Goal: Task Accomplishment & Management: Complete application form

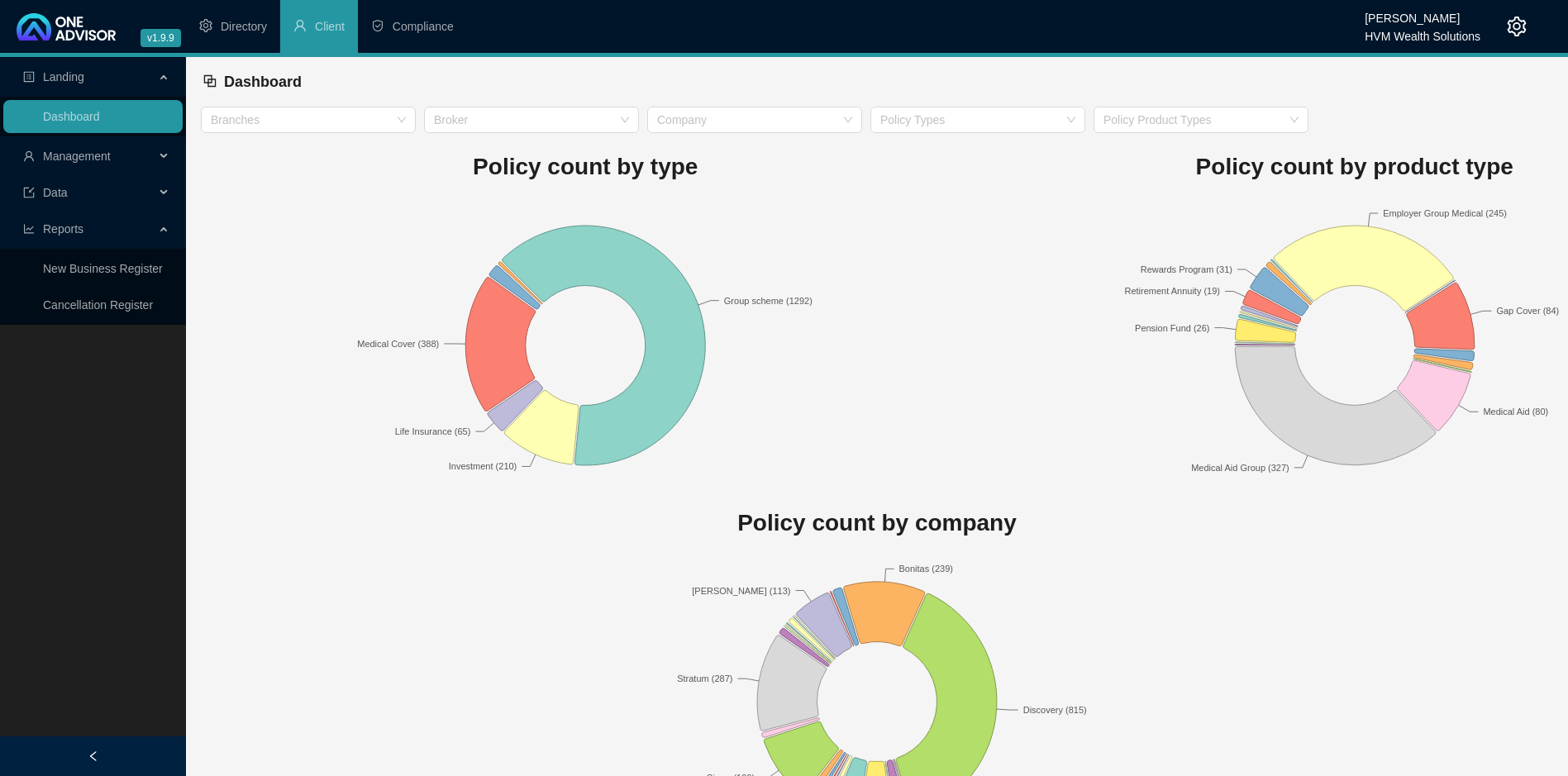
click at [118, 155] on span "Management" at bounding box center [89, 156] width 131 height 33
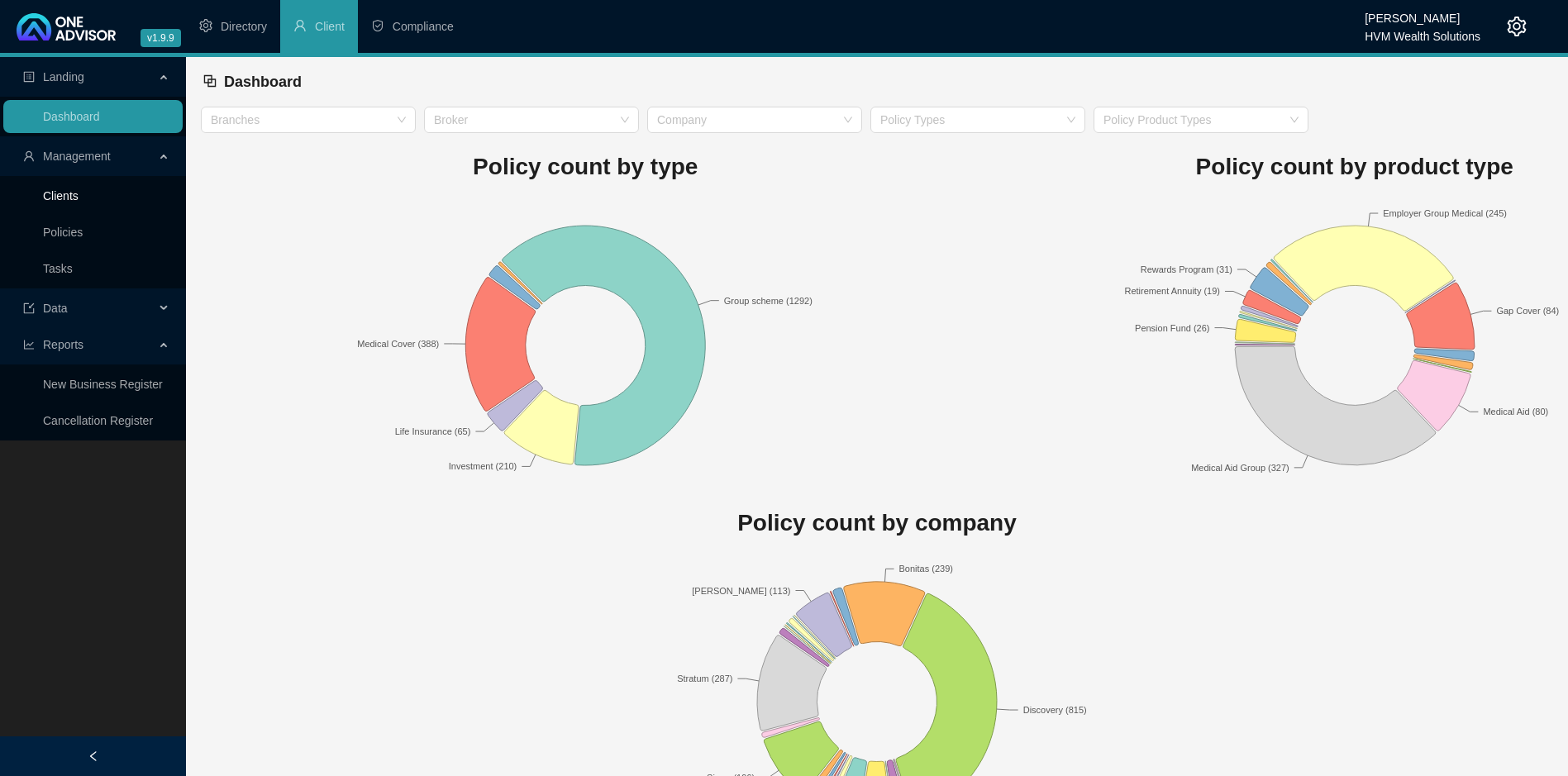
click at [78, 189] on link "Clients" at bounding box center [61, 196] width 35 height 13
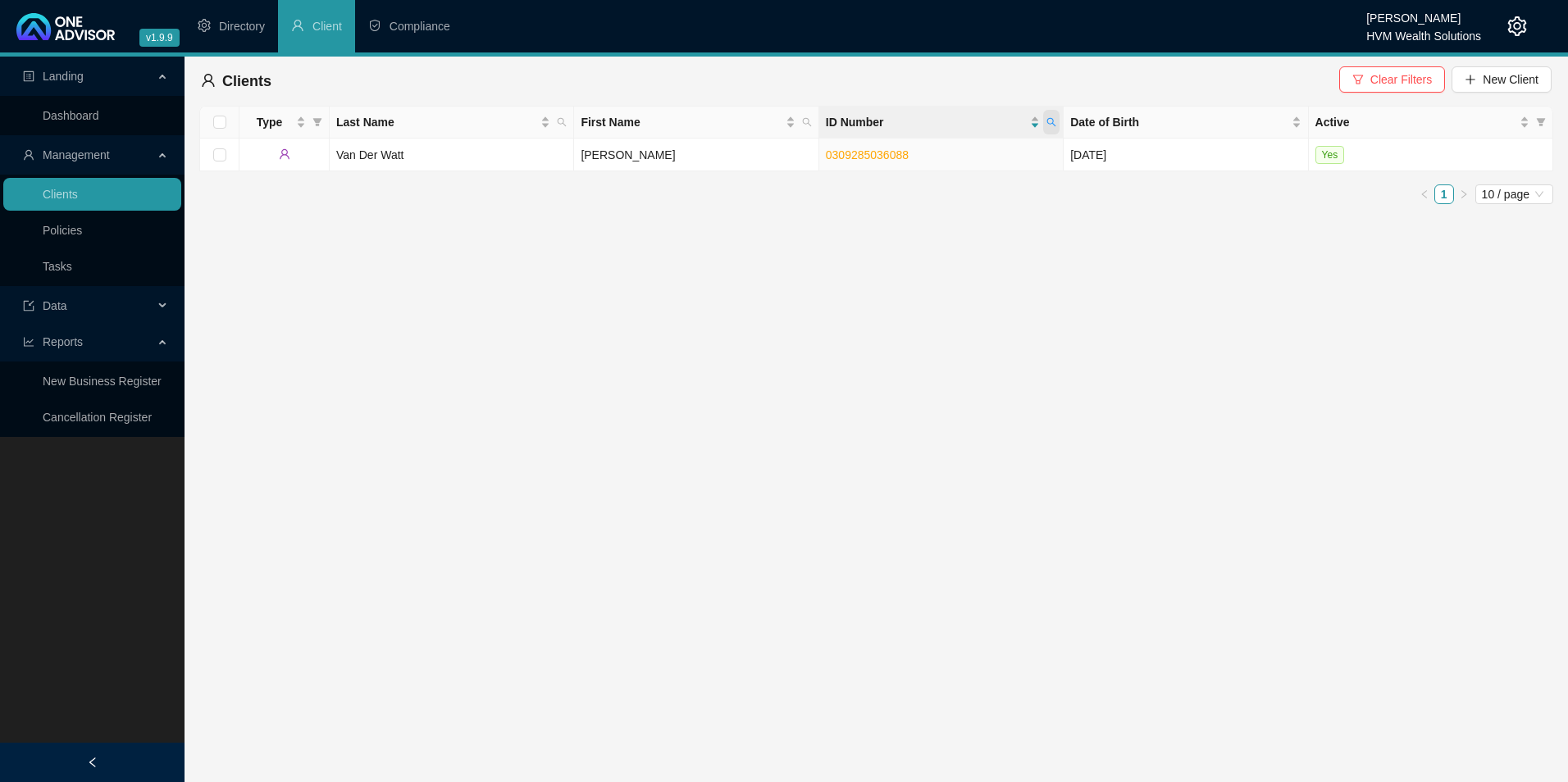
click at [1054, 114] on span at bounding box center [1051, 122] width 17 height 24
type input "8404235126089"
click at [955, 191] on span "Search" at bounding box center [944, 187] width 36 height 18
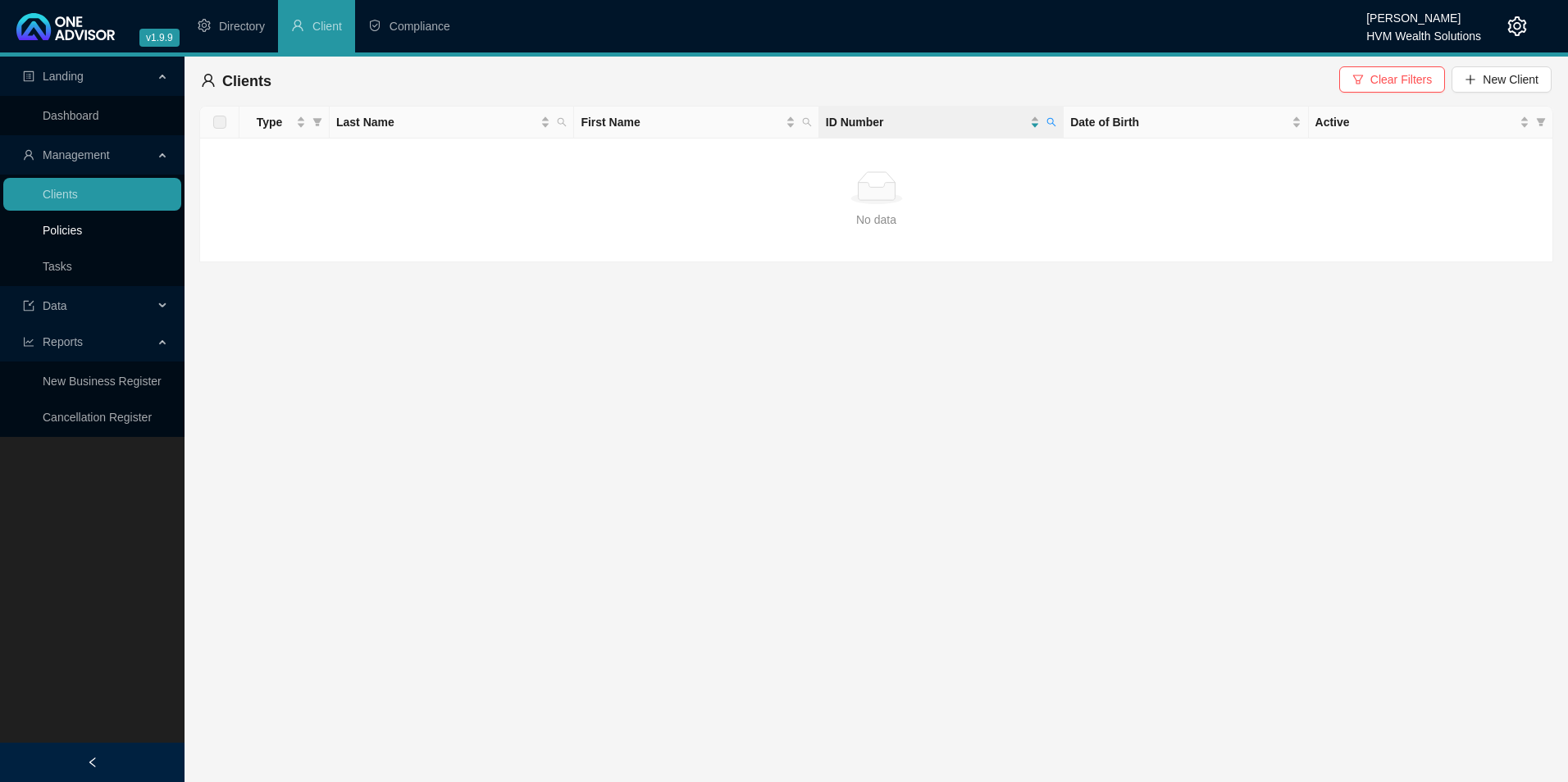
click at [82, 224] on link "Policies" at bounding box center [62, 230] width 39 height 13
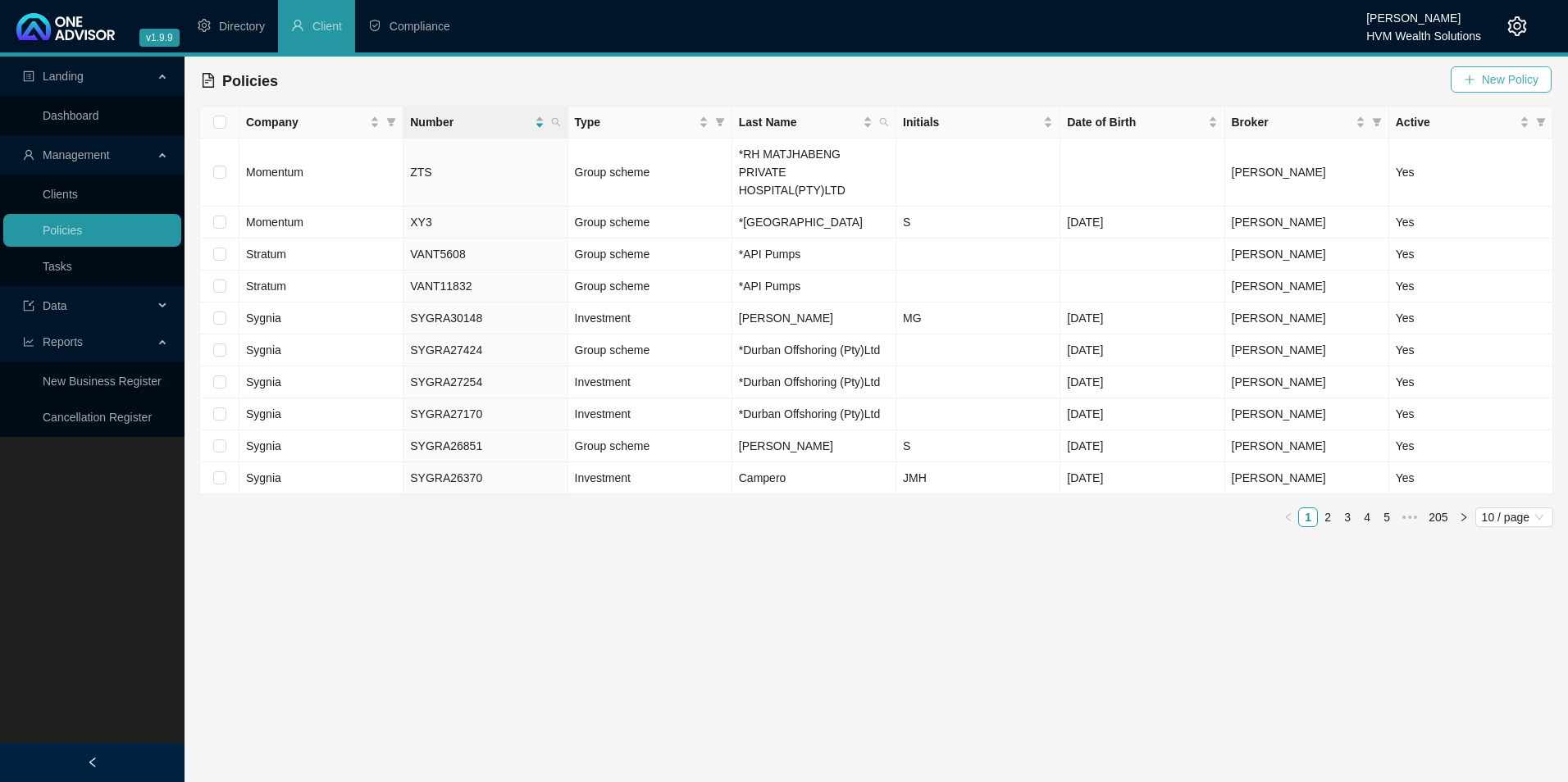
click at [1535, 78] on span "New Policy" at bounding box center [1510, 80] width 57 height 18
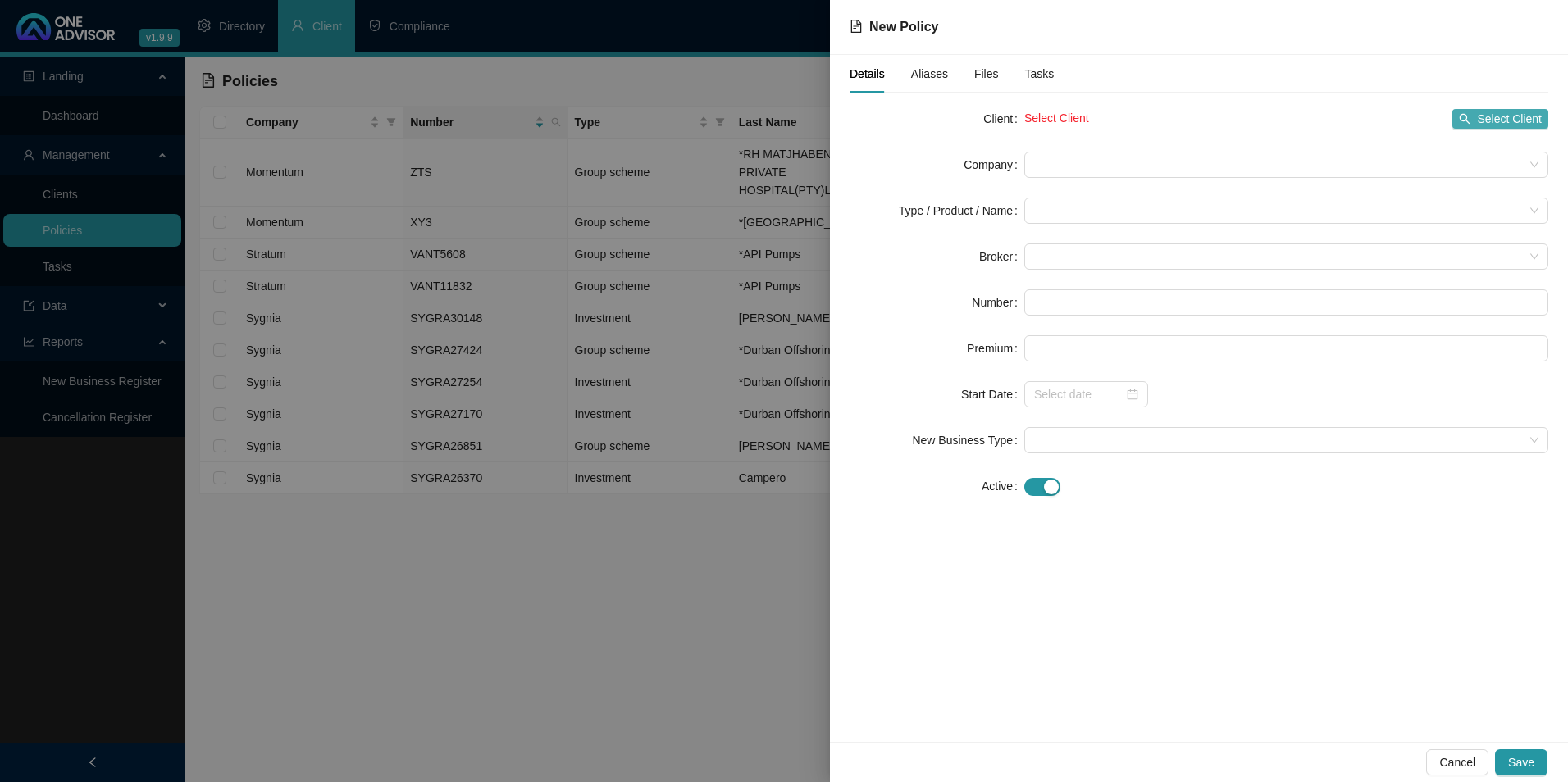
click at [1497, 124] on span "Select Client" at bounding box center [1510, 119] width 65 height 18
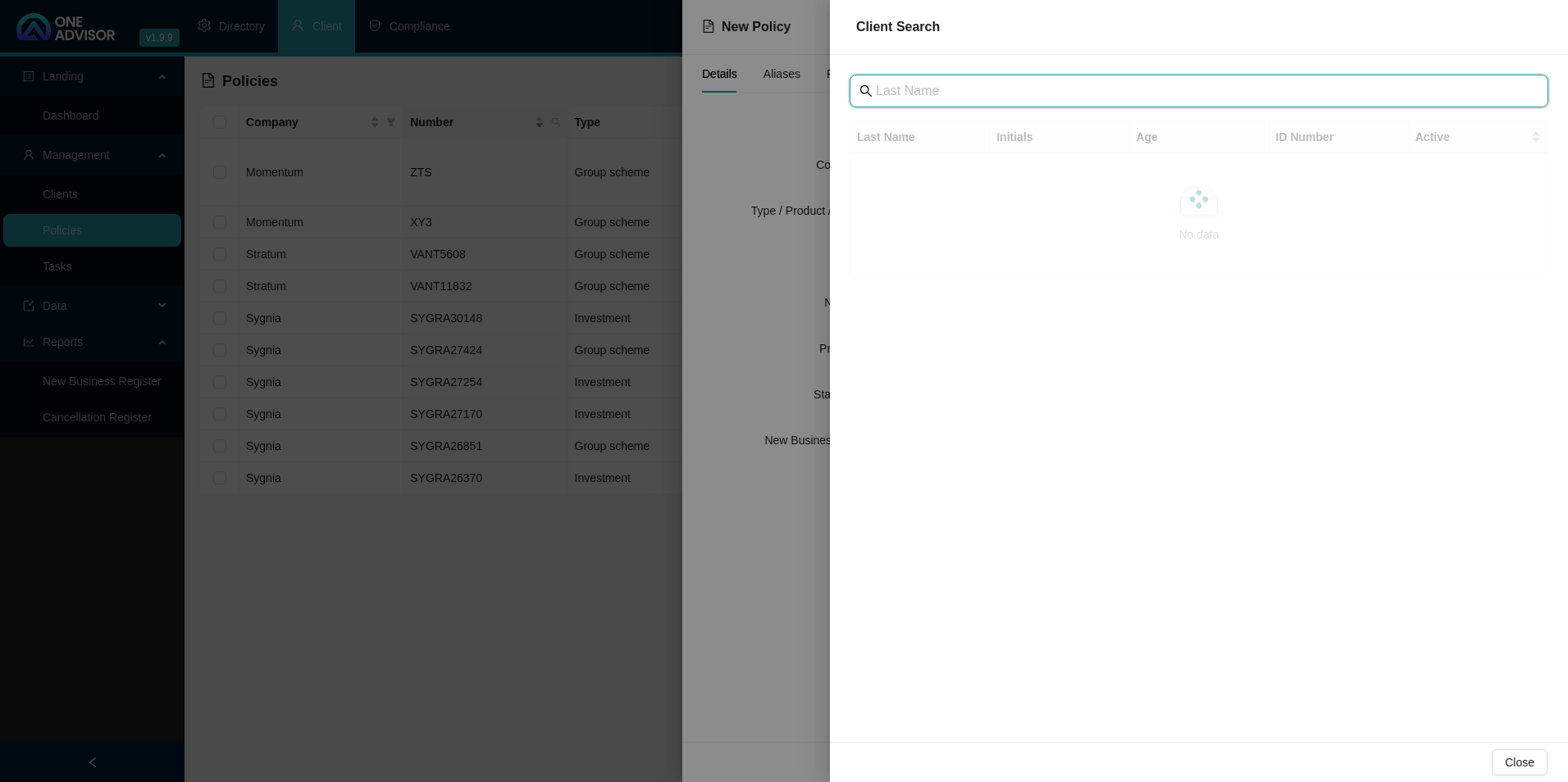
click at [974, 94] on input "text" at bounding box center [1200, 91] width 649 height 20
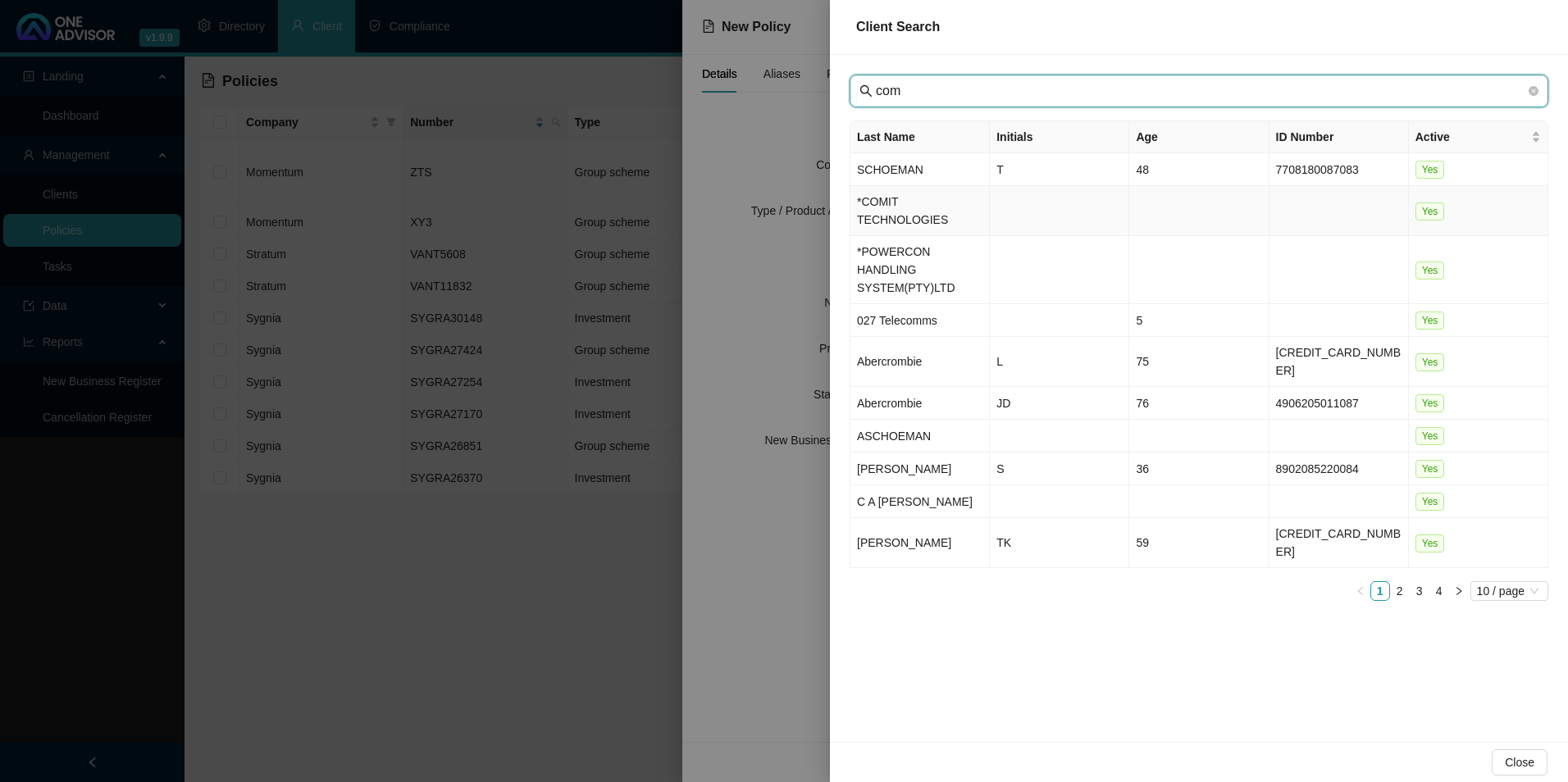
type input "com"
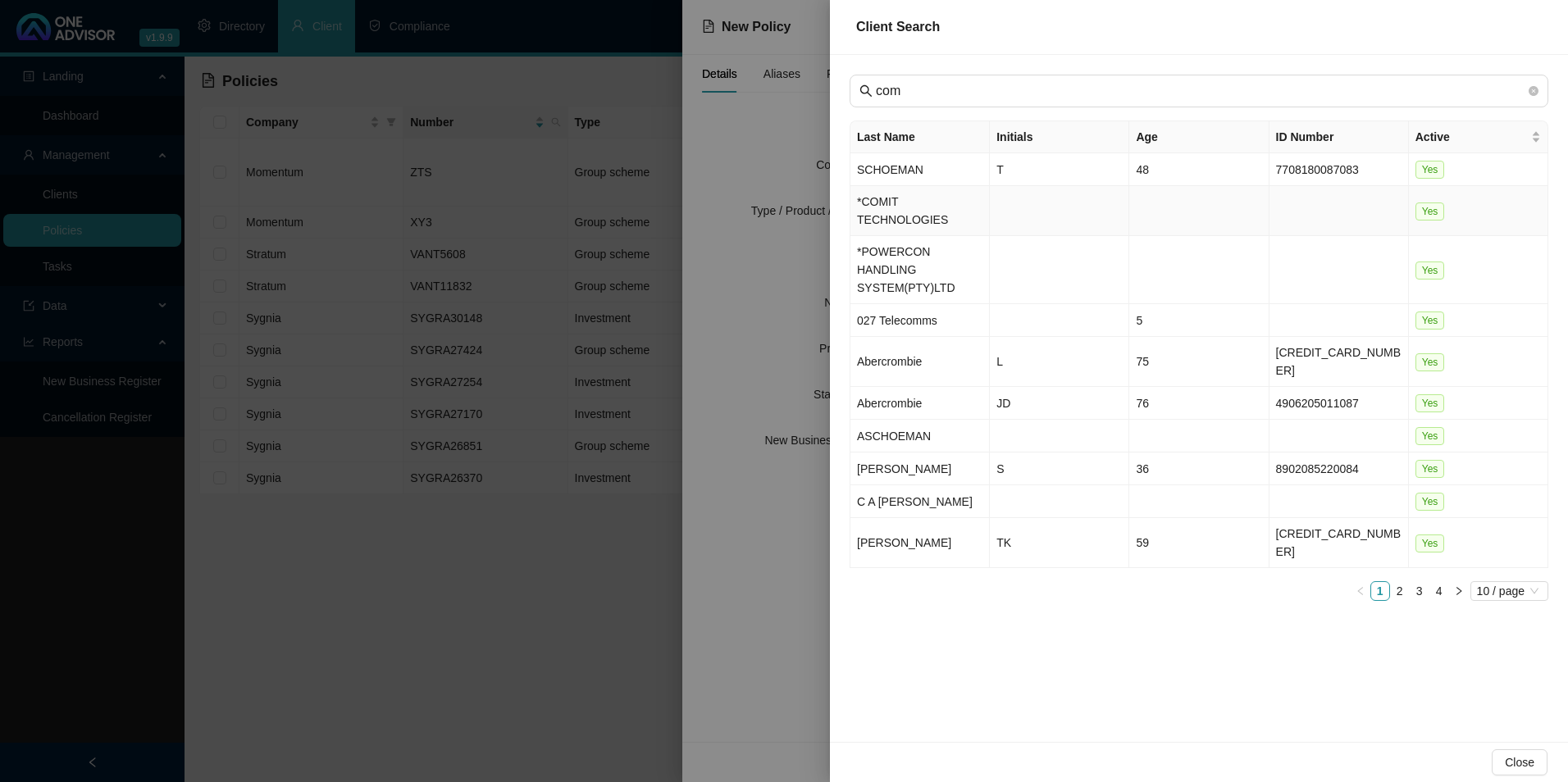
click at [914, 214] on td "*COMIT TECHNOLOGIES" at bounding box center [920, 211] width 139 height 50
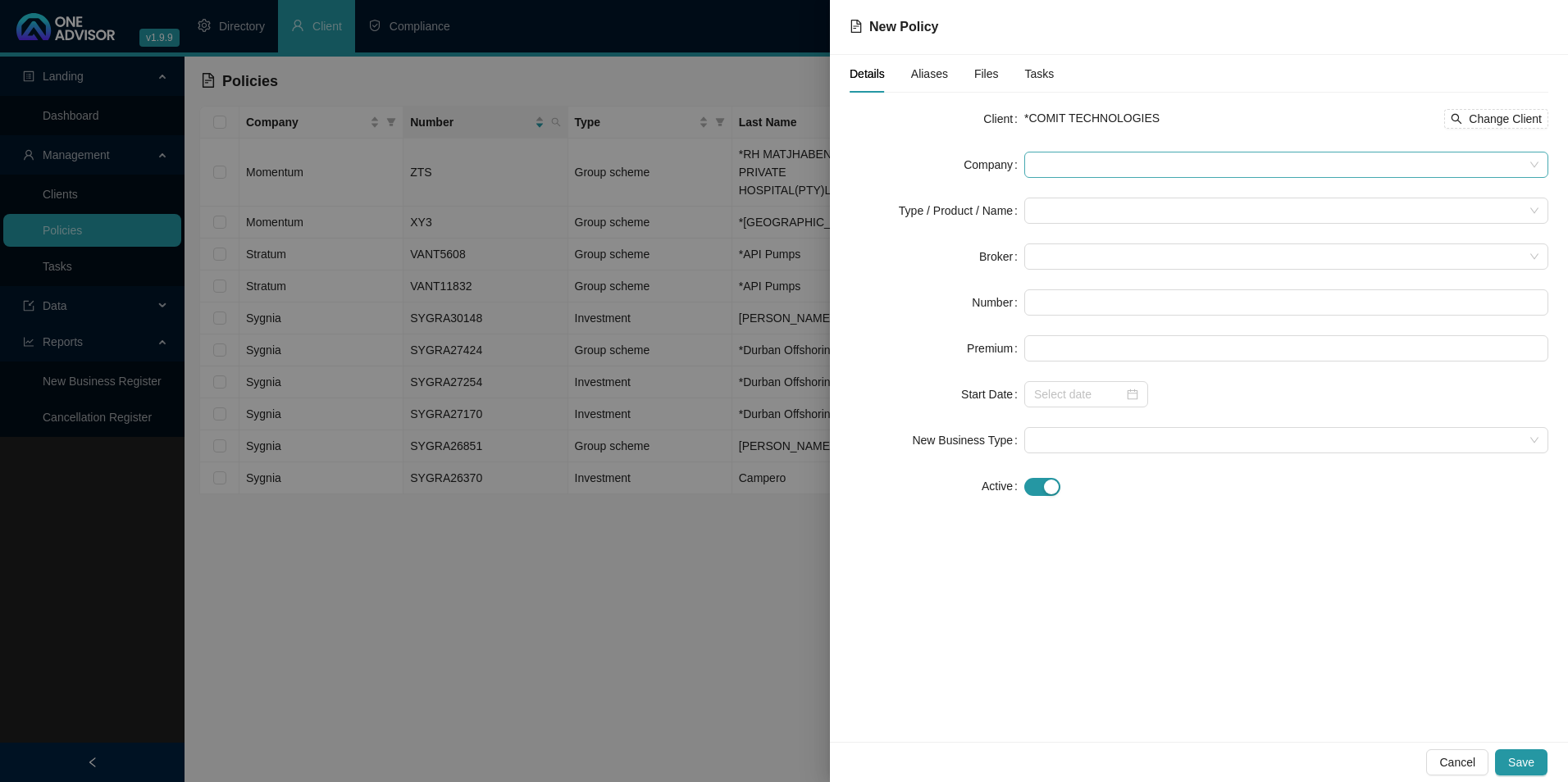
click at [1079, 169] on span at bounding box center [1286, 164] width 504 height 24
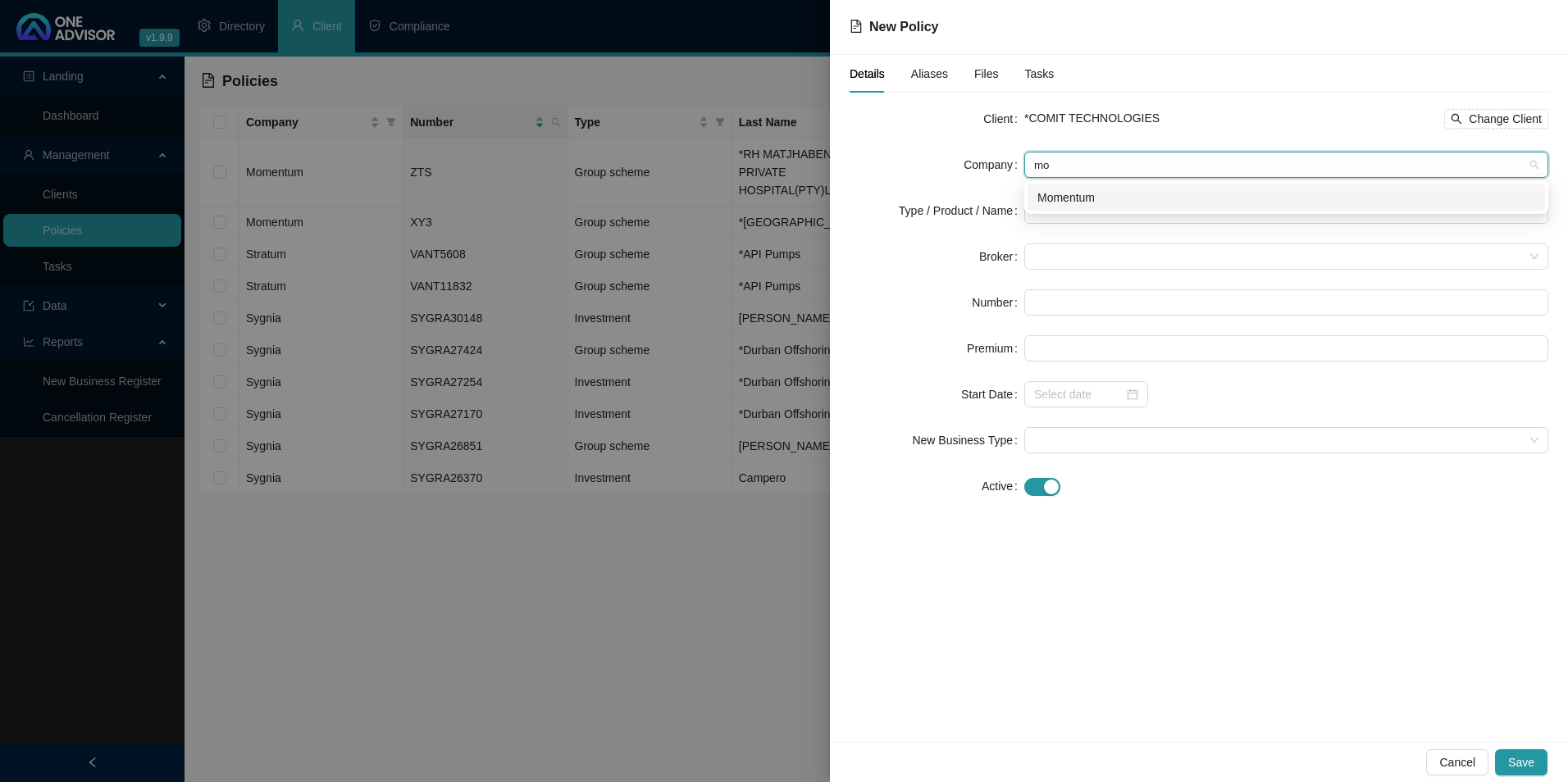
type input "mom"
click at [1118, 203] on div "Momentum" at bounding box center [1286, 198] width 497 height 18
click at [1094, 204] on input "search" at bounding box center [1278, 210] width 490 height 24
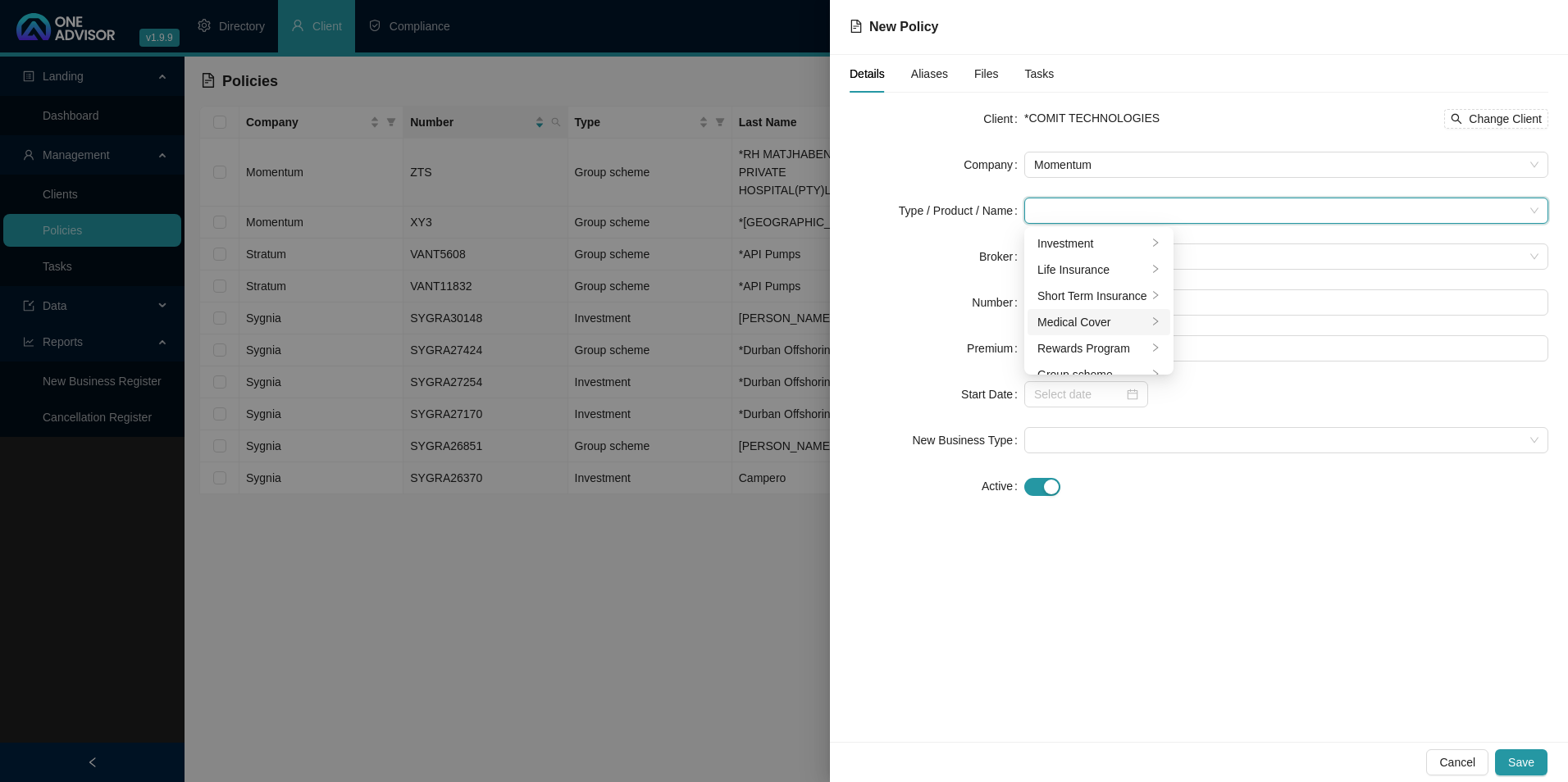
click at [1090, 331] on li "Medical Cover" at bounding box center [1098, 321] width 143 height 26
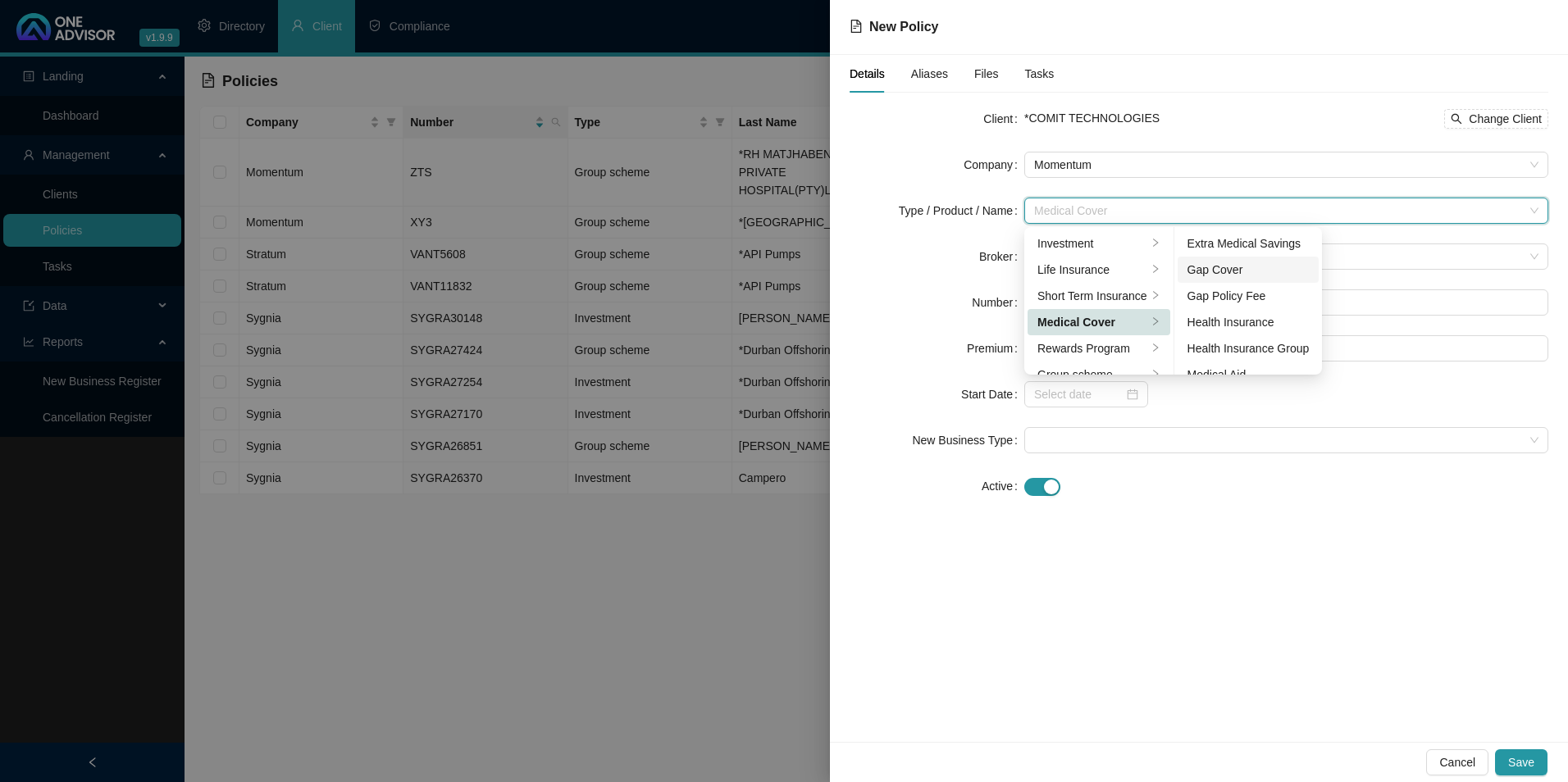
scroll to position [82, 0]
click at [1242, 285] on div "Medical Aid" at bounding box center [1248, 293] width 122 height 18
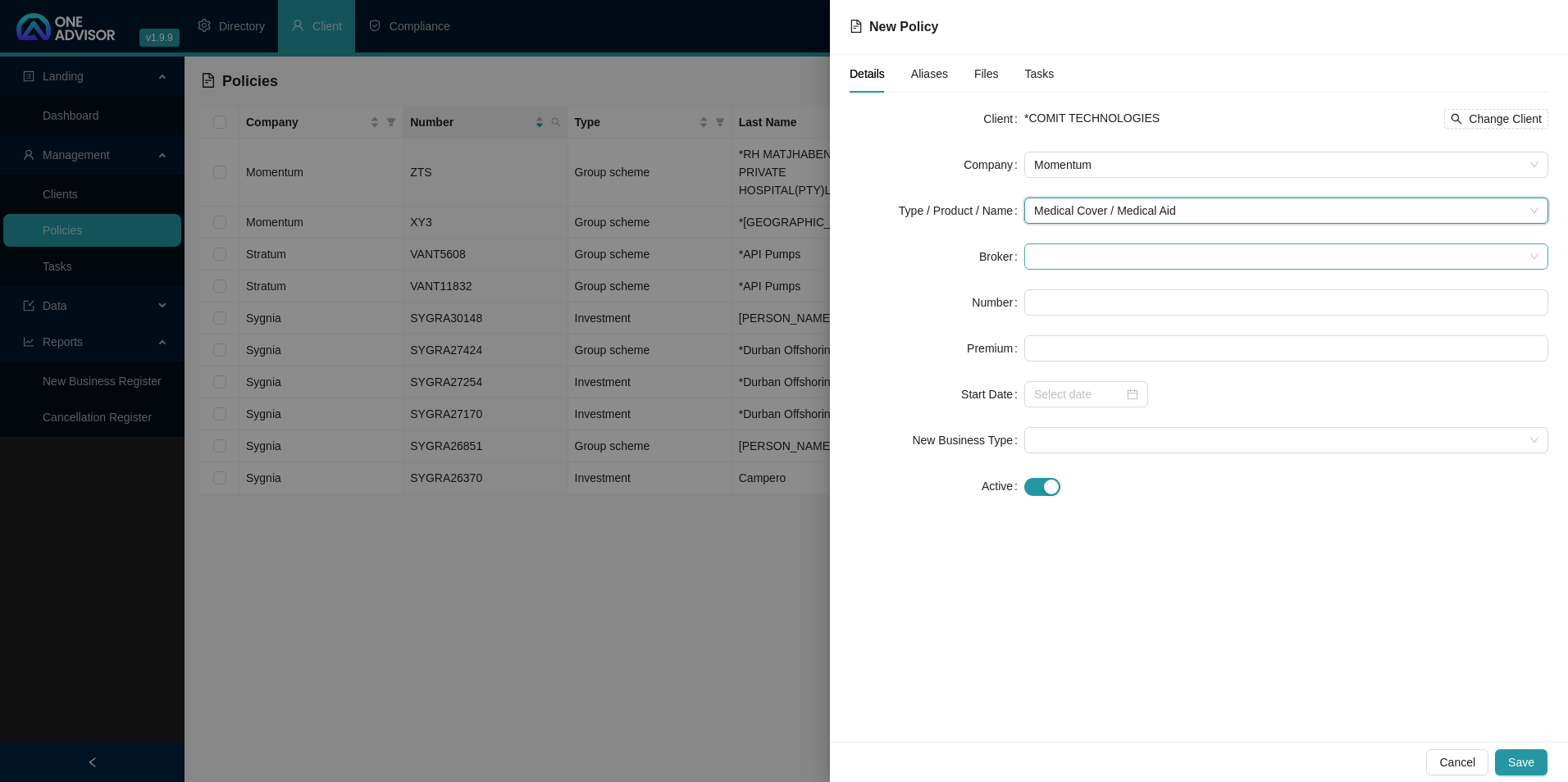
click at [1046, 265] on span at bounding box center [1286, 256] width 504 height 24
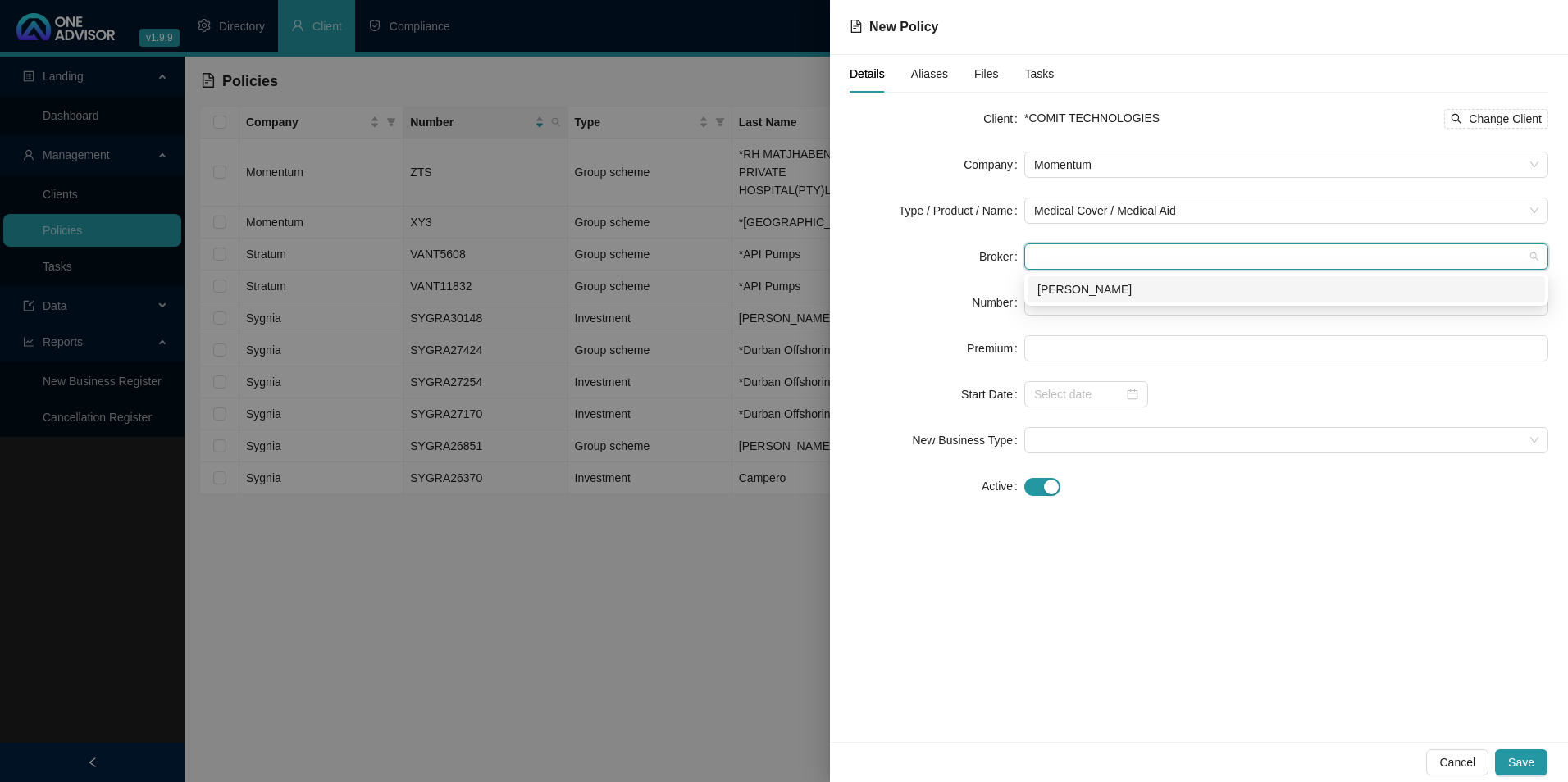
click at [1071, 291] on div "[PERSON_NAME]" at bounding box center [1286, 290] width 497 height 18
click at [1076, 301] on input "text" at bounding box center [1286, 302] width 524 height 26
click at [1180, 307] on input "text" at bounding box center [1286, 302] width 524 height 26
paste input "922487578"
click at [1061, 302] on input "922487578" at bounding box center [1286, 302] width 524 height 26
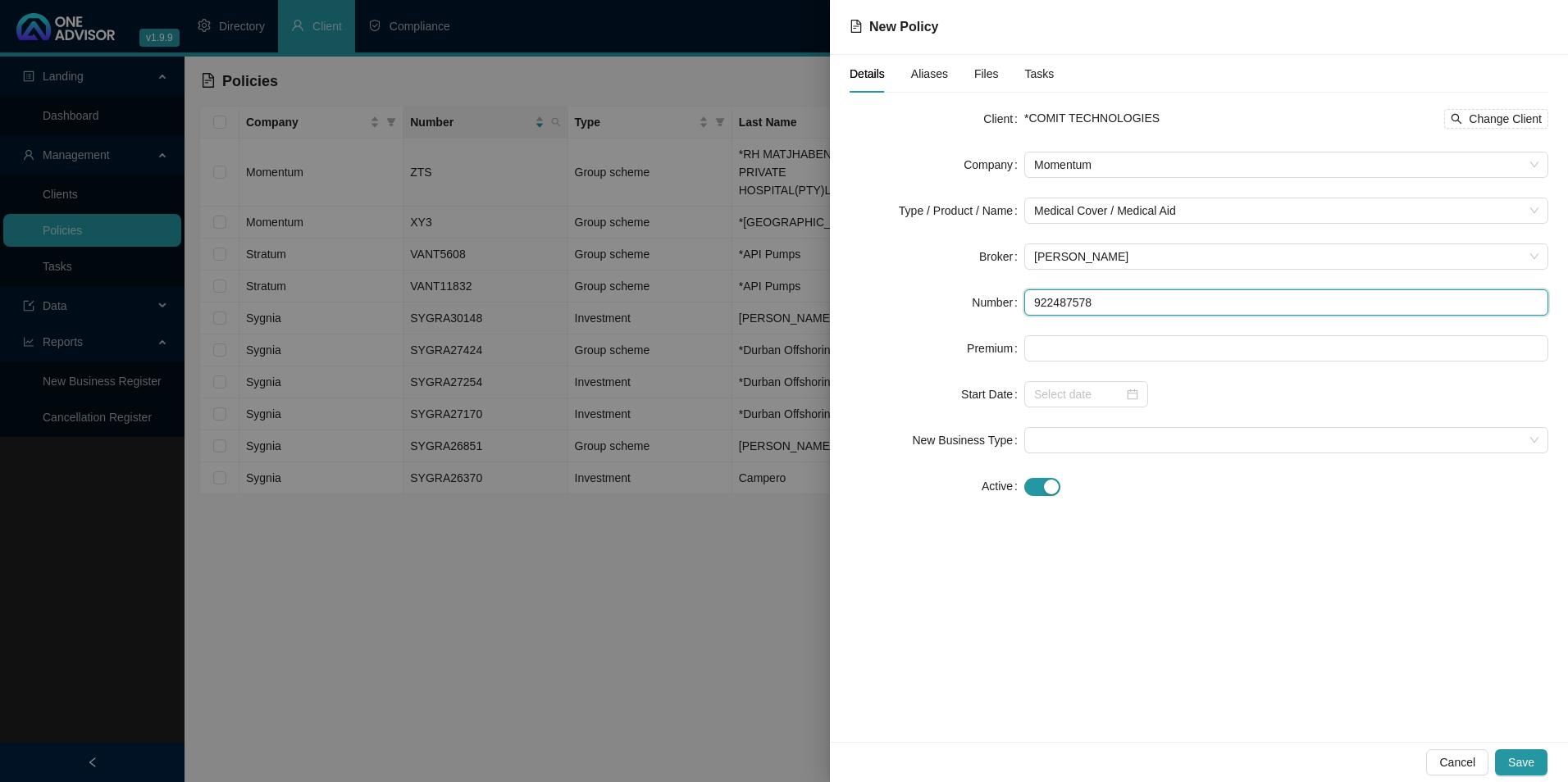
type input "922487578"
click at [1111, 327] on form "Client *COMIT TECHNOLOGIES Change Client Company Momentum Type / Product / Name…" at bounding box center [1198, 303] width 698 height 394
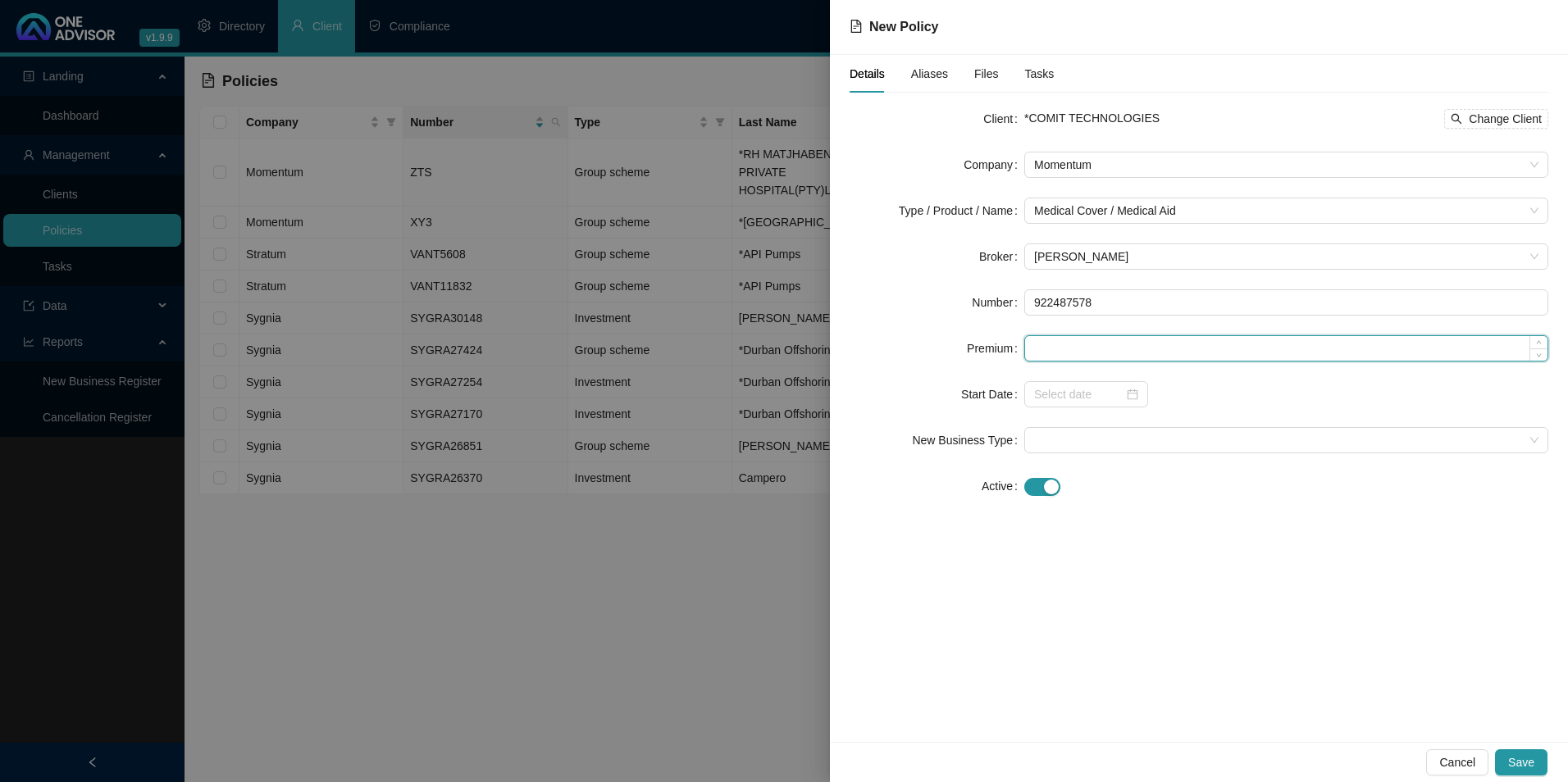
click at [1100, 346] on input at bounding box center [1286, 348] width 522 height 24
click at [1135, 361] on form "Client *COMIT TECHNOLOGIES Change Client Company Momentum Type / Product / Name…" at bounding box center [1198, 303] width 698 height 394
click at [1109, 351] on input at bounding box center [1286, 348] width 522 height 24
paste input "1296"
type input "1296.00"
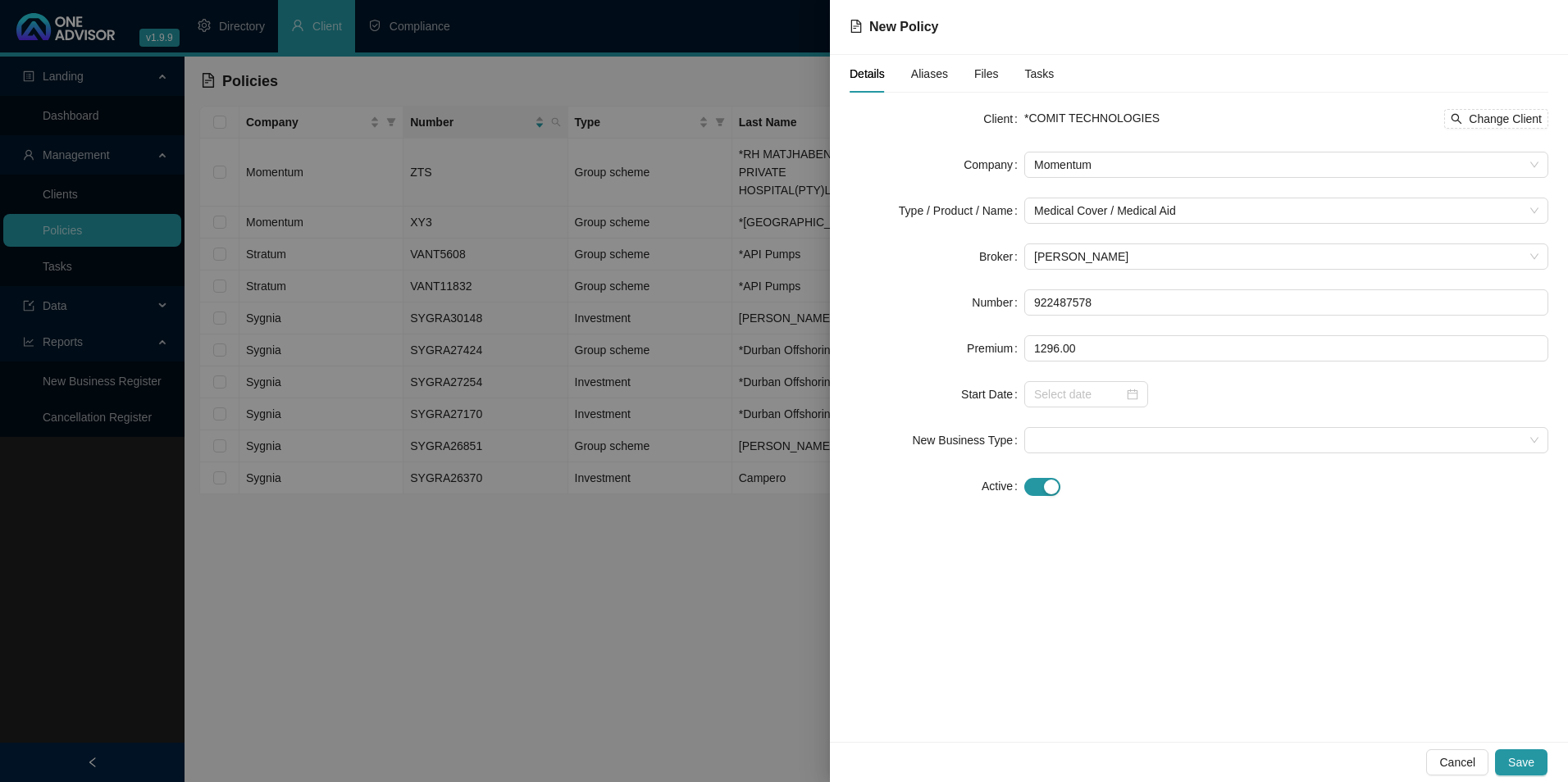
click at [1152, 582] on div "Details Aliases Files Tasks Client *COMIT TECHNOLOGIES Change Client Company Mo…" at bounding box center [1198, 398] width 738 height 687
click at [1065, 390] on input at bounding box center [1078, 395] width 89 height 18
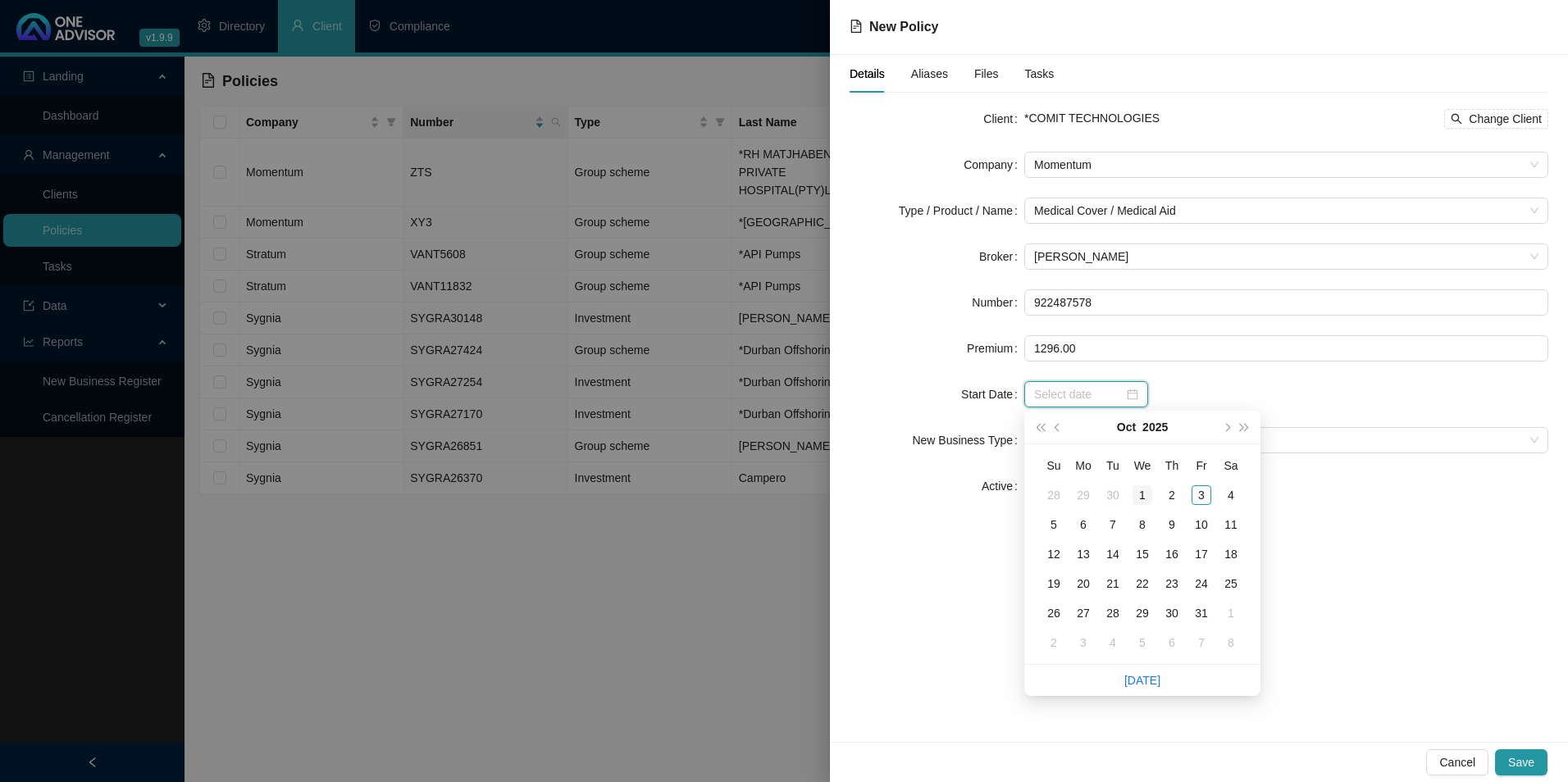
type input "[DATE]"
click at [1147, 489] on div "1" at bounding box center [1142, 496] width 20 height 20
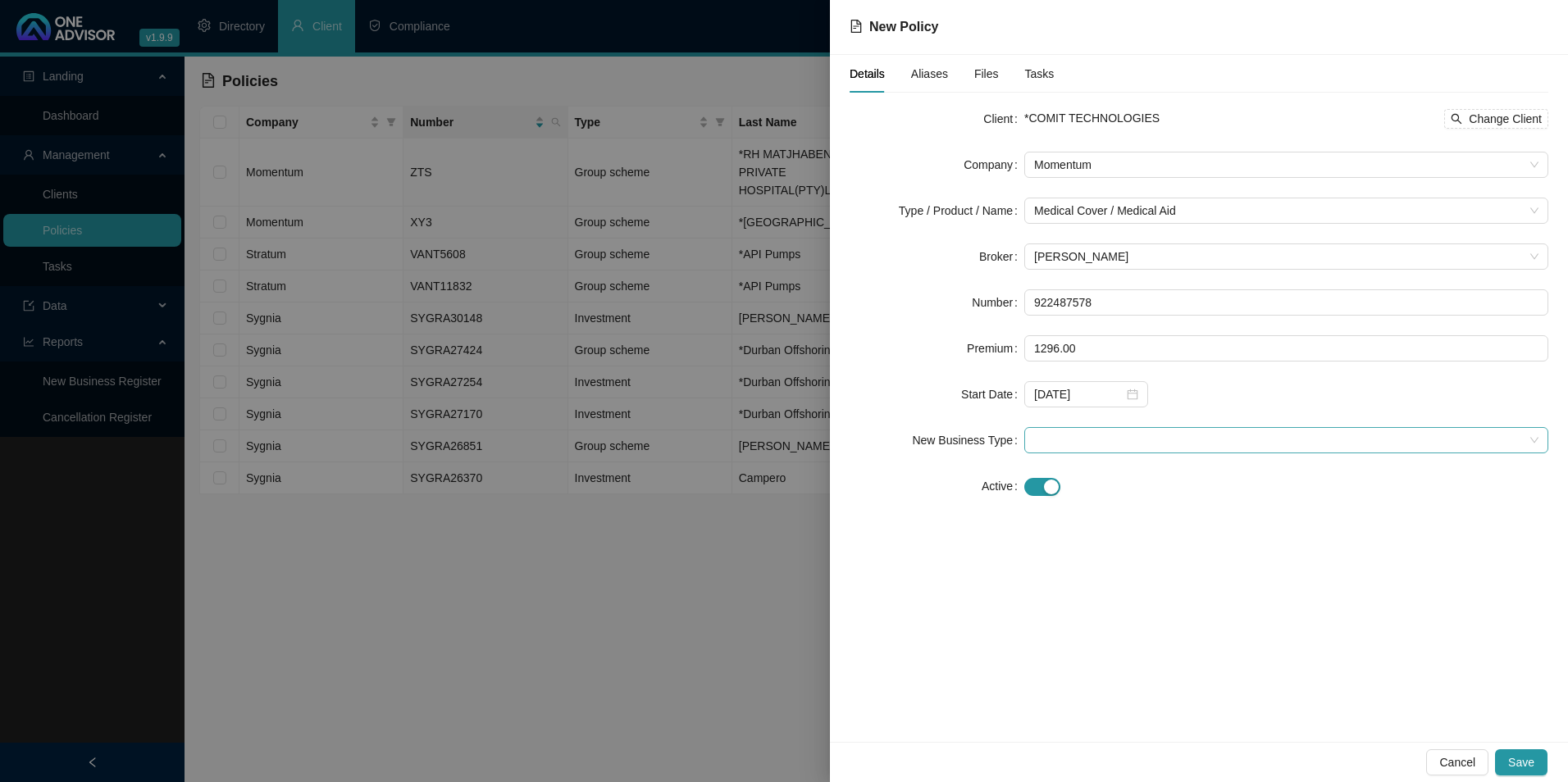
click at [1115, 442] on span at bounding box center [1286, 440] width 504 height 24
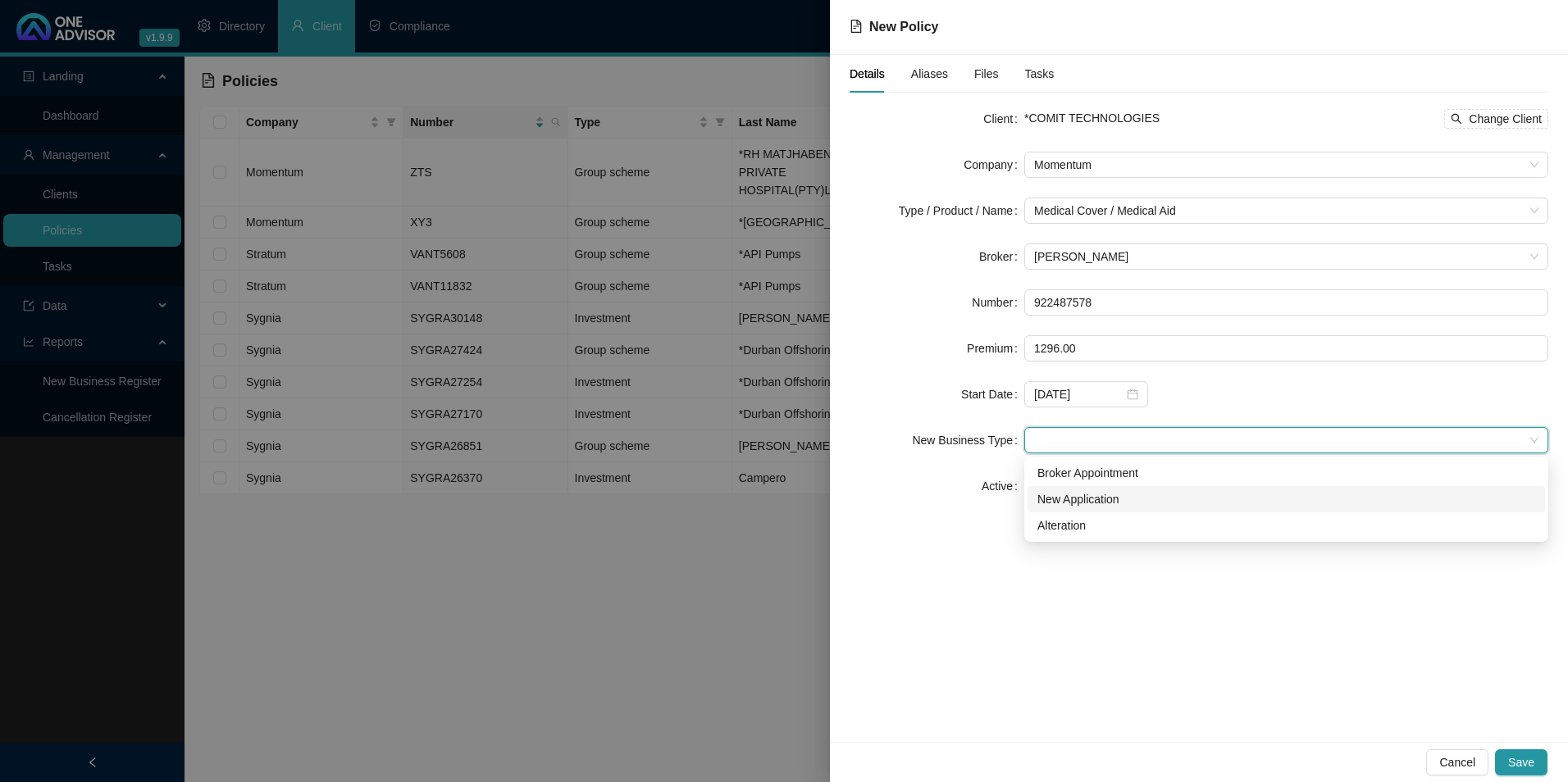
click at [1110, 497] on div "New Application" at bounding box center [1286, 500] width 497 height 18
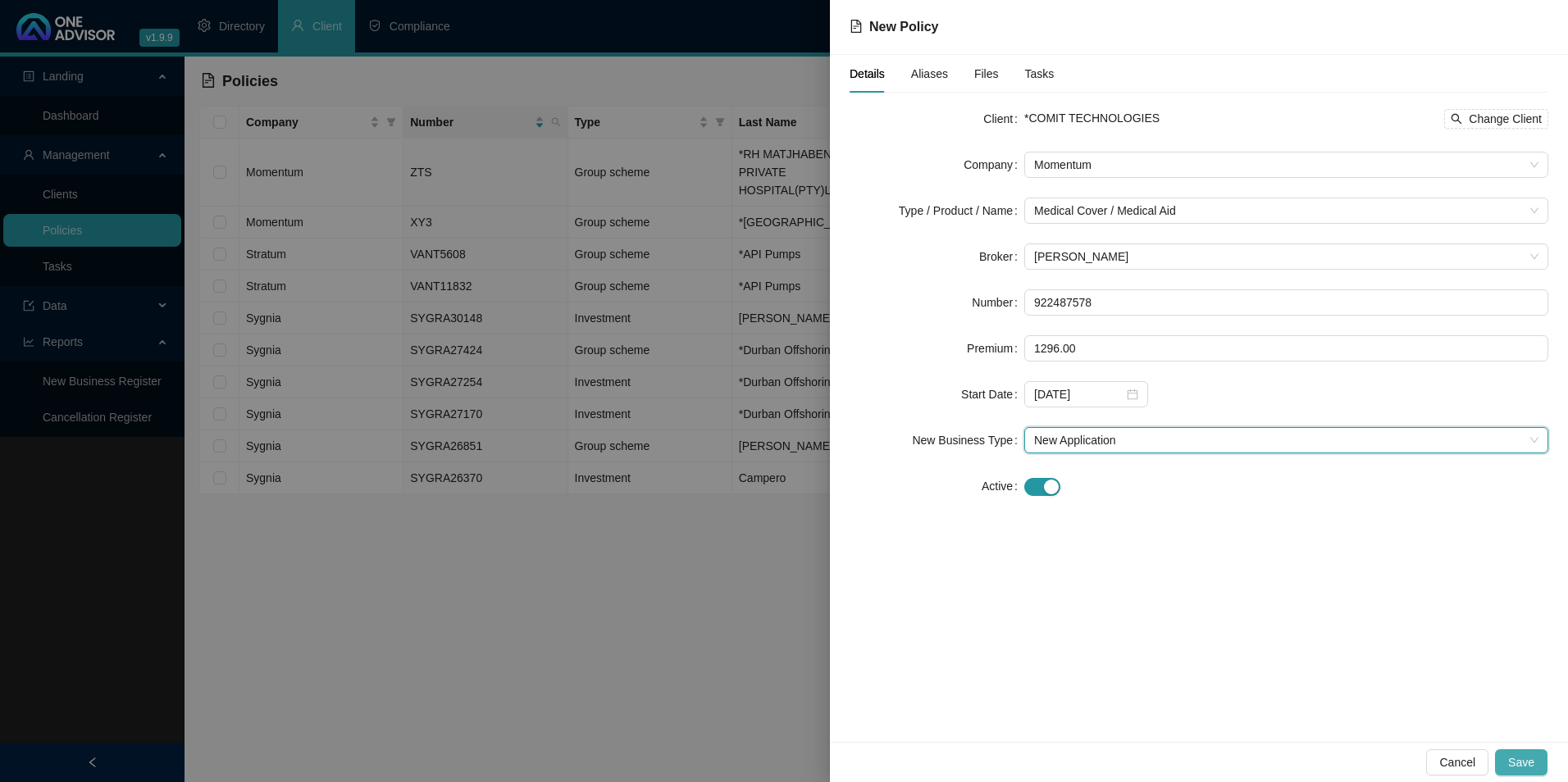
click at [1525, 763] on span "Save" at bounding box center [1520, 763] width 26 height 18
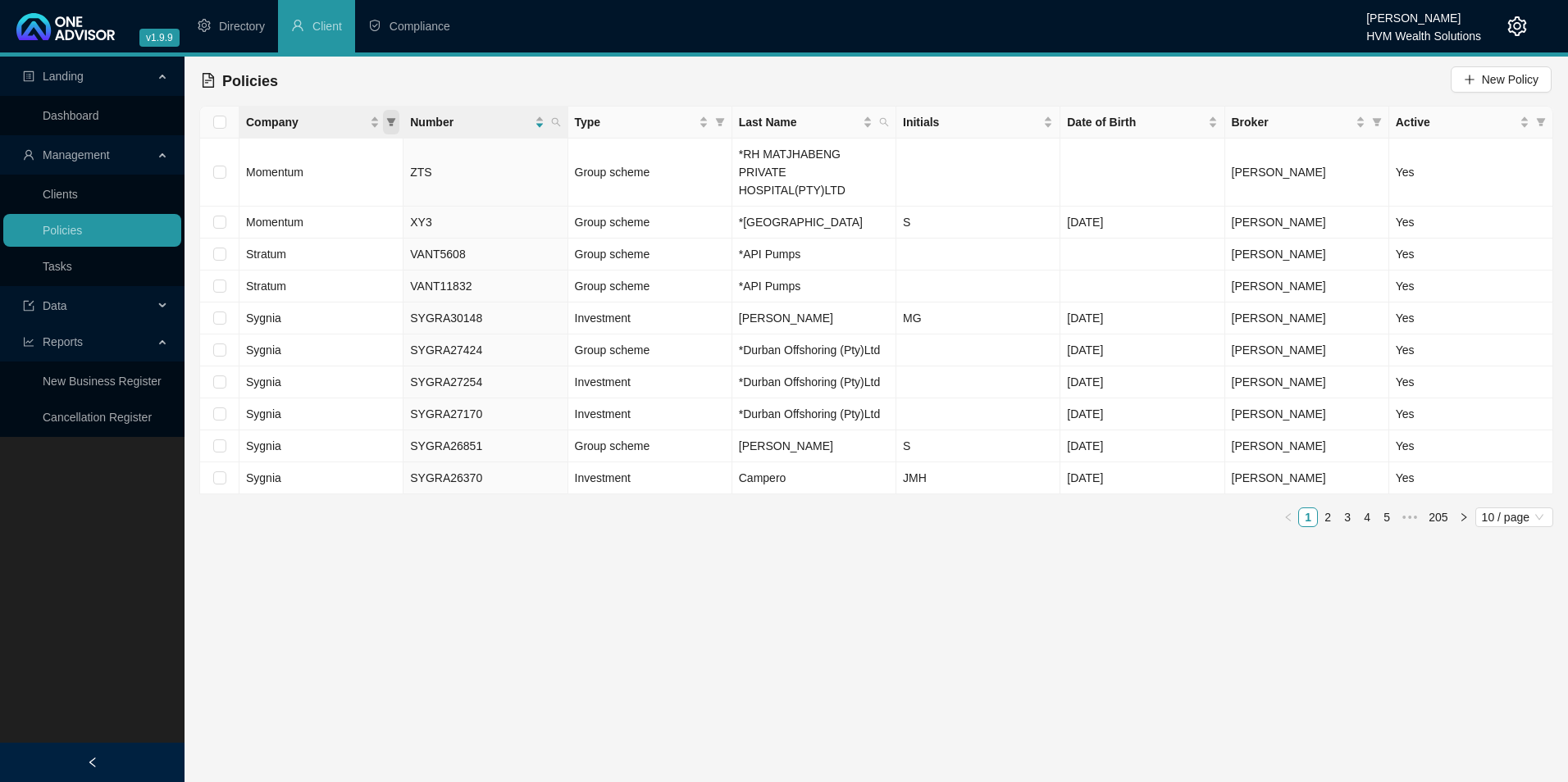
click at [391, 124] on icon "filter" at bounding box center [391, 123] width 9 height 8
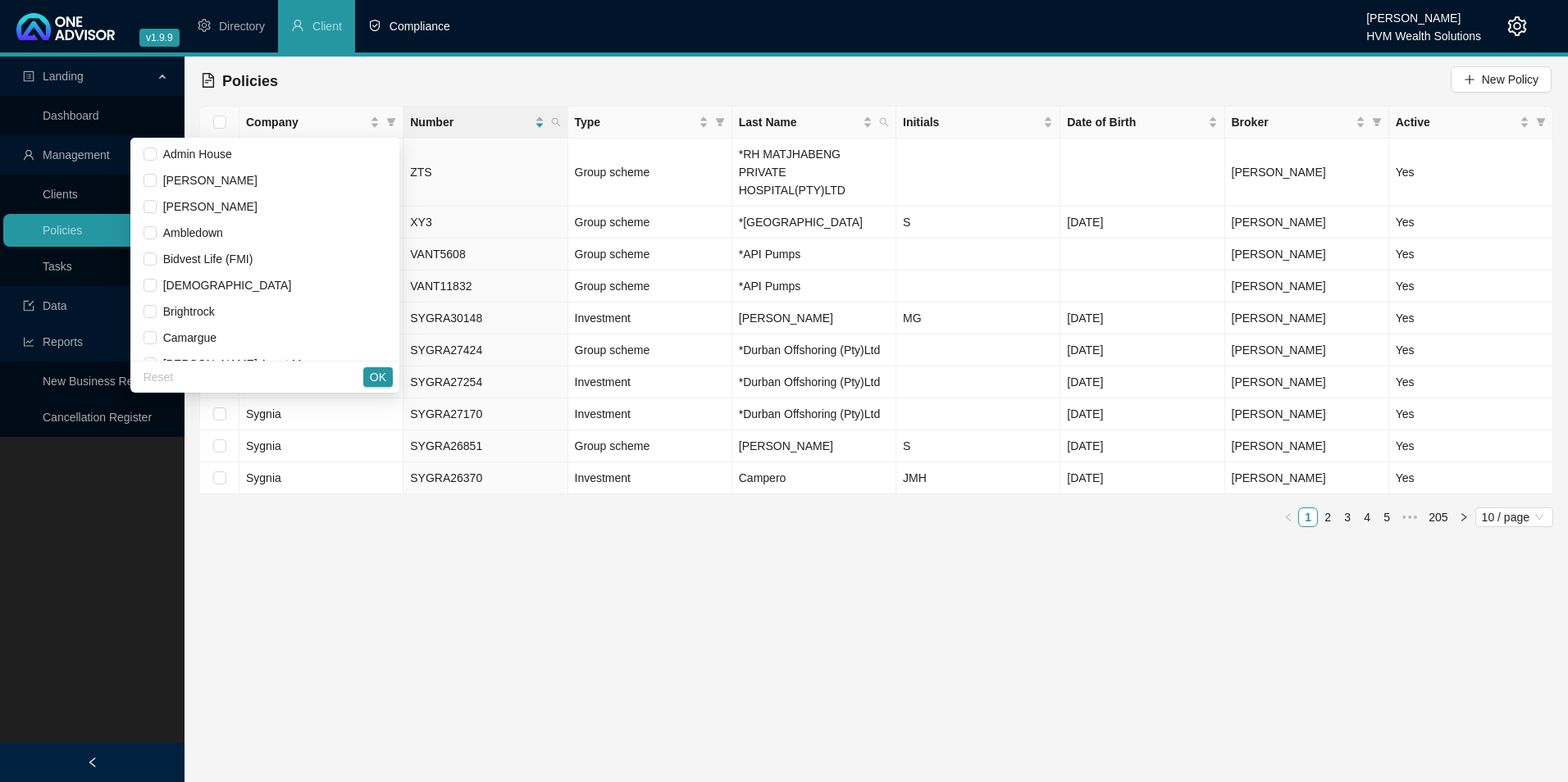
click at [372, 51] on li "Compliance" at bounding box center [409, 26] width 108 height 53
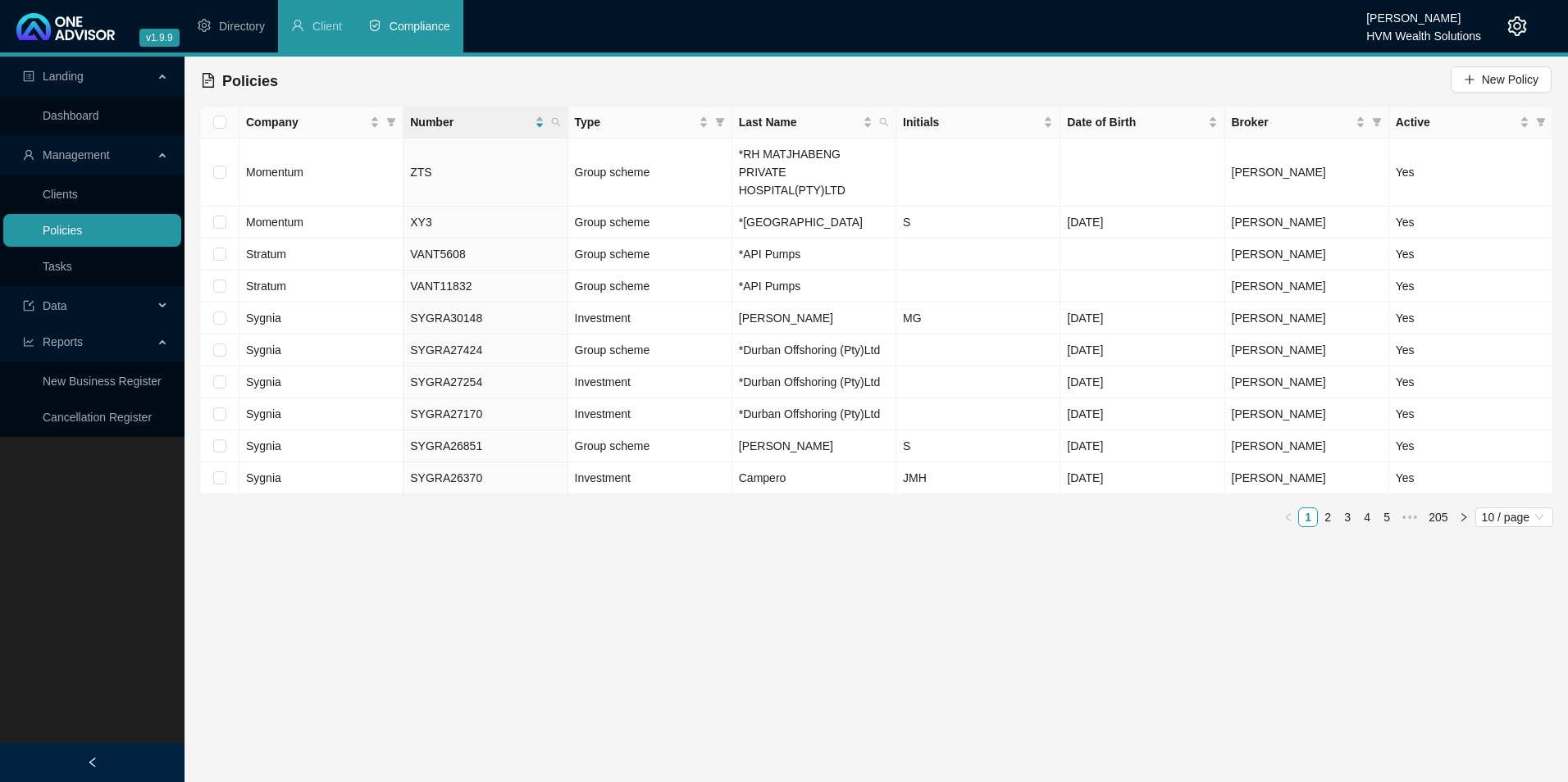
click at [79, 235] on link "Policies" at bounding box center [62, 230] width 39 height 13
click at [562, 127] on span at bounding box center [556, 122] width 17 height 24
click at [445, 184] on span "Search" at bounding box center [448, 187] width 36 height 18
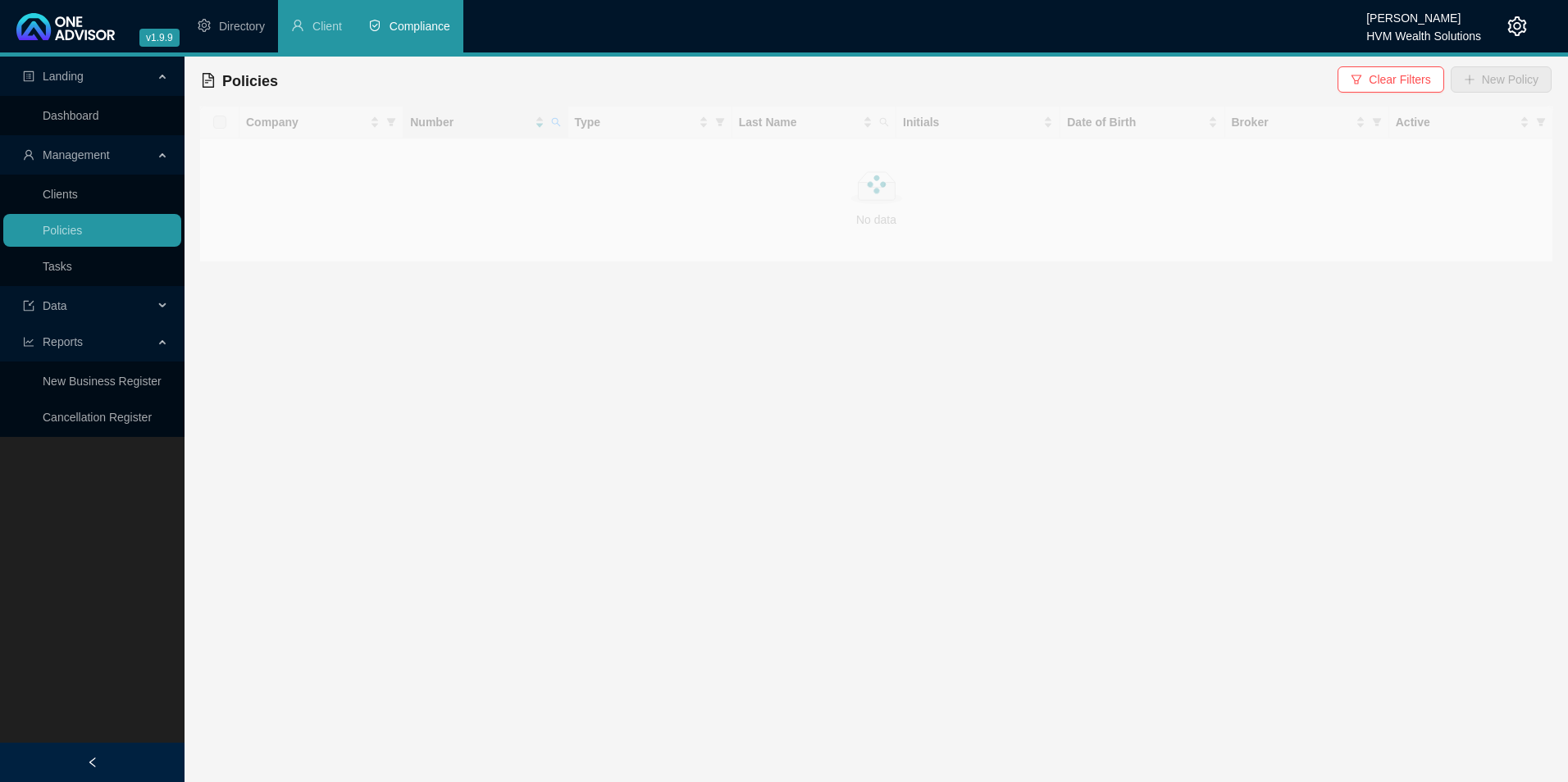
click at [555, 121] on div at bounding box center [876, 184] width 1354 height 157
click at [555, 123] on icon "search" at bounding box center [556, 123] width 10 height 10
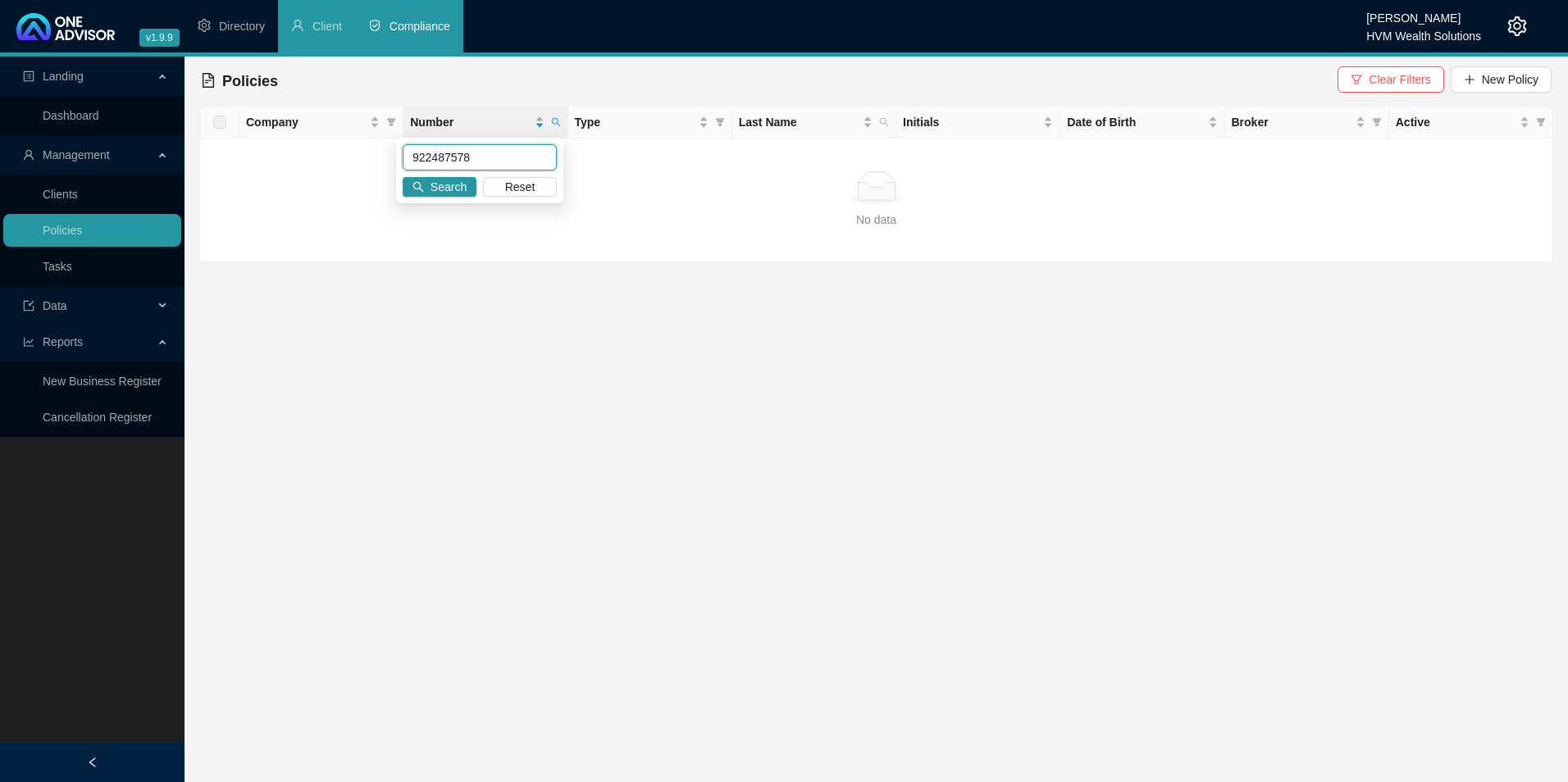
click at [437, 149] on input "922487578" at bounding box center [479, 157] width 154 height 26
type input "922487578"
click at [448, 189] on span "Search" at bounding box center [448, 187] width 36 height 18
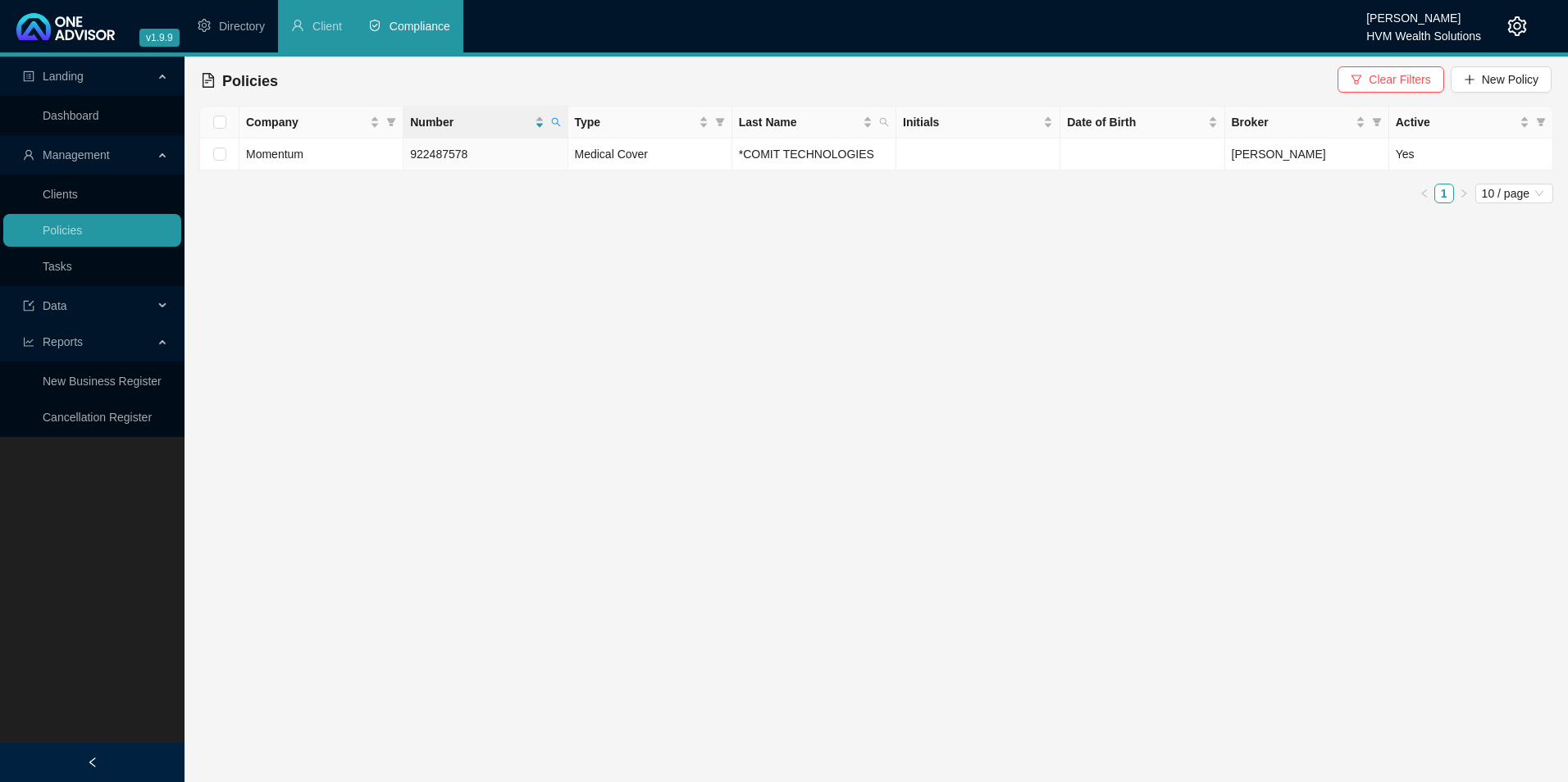
click at [1039, 314] on main "Landing Dashboard Management Clients Policies Tasks Data Reports New Business R…" at bounding box center [784, 420] width 1568 height 726
click at [490, 239] on main "Landing Dashboard Management Clients Policies Tasks Data Reports New Business R…" at bounding box center [784, 420] width 1568 height 726
